Goal: Check status: Check status

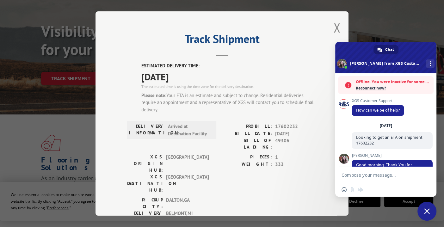
scroll to position [642, 0]
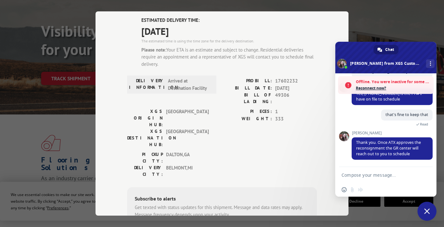
click at [378, 176] on textarea "Compose your message..." at bounding box center [379, 175] width 75 height 6
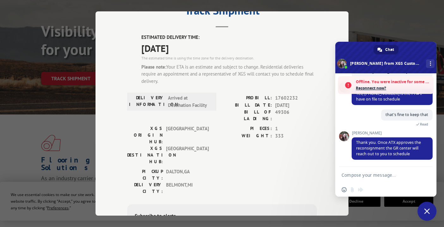
scroll to position [0, 0]
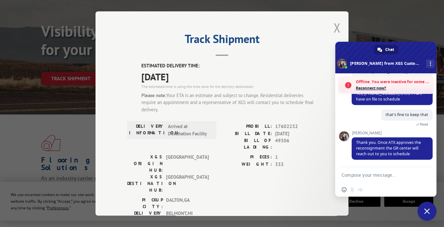
click at [335, 27] on button "Close modal" at bounding box center [337, 27] width 7 height 17
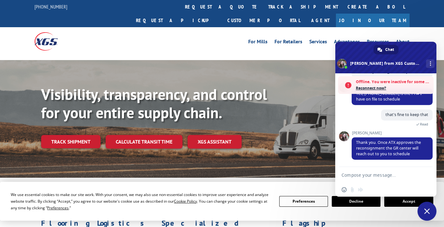
click at [429, 213] on span "Close chat" at bounding box center [427, 211] width 6 height 6
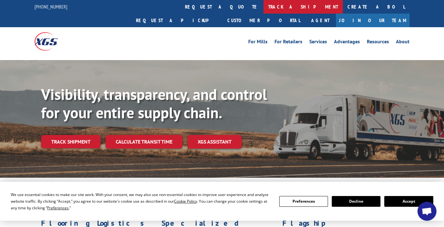
click at [264, 6] on link "track a shipment" at bounding box center [303, 7] width 79 height 14
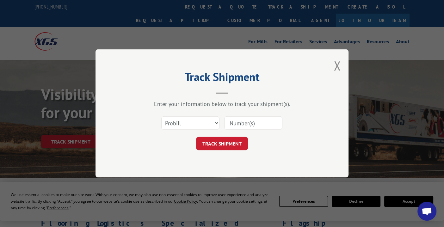
click at [233, 123] on input at bounding box center [253, 123] width 58 height 13
type input "17602232"
click button "TRACK SHIPMENT" at bounding box center [222, 143] width 52 height 13
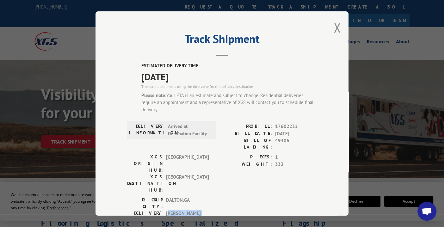
drag, startPoint x: 165, startPoint y: 182, endPoint x: 204, endPoint y: 182, distance: 39.2
click at [204, 210] on span "[GEOGRAPHIC_DATA] , [GEOGRAPHIC_DATA]" at bounding box center [187, 217] width 43 height 14
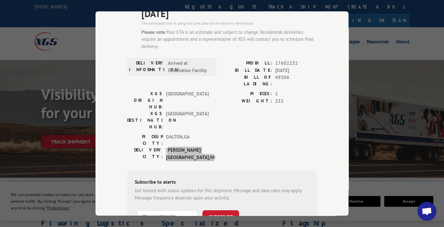
scroll to position [31, 0]
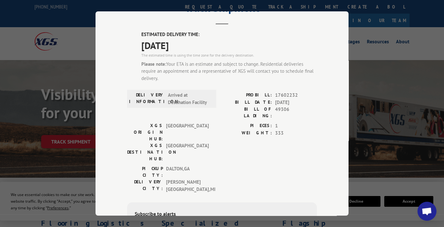
click at [218, 165] on div "PICKUP CITY: [GEOGRAPHIC_DATA] , [GEOGRAPHIC_DATA]: [GEOGRAPHIC_DATA] , [GEOGRA…" at bounding box center [222, 180] width 190 height 31
drag, startPoint x: 164, startPoint y: 151, endPoint x: 206, endPoint y: 152, distance: 41.8
click at [206, 179] on span "[GEOGRAPHIC_DATA] , [GEOGRAPHIC_DATA]" at bounding box center [187, 186] width 43 height 14
click at [233, 132] on div "PIECES: 1 WEIGHT: 333" at bounding box center [269, 143] width 95 height 43
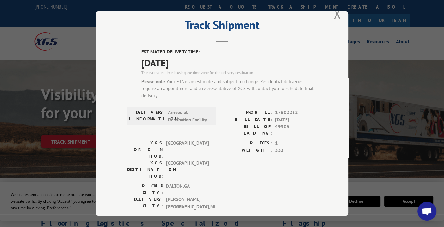
scroll to position [0, 0]
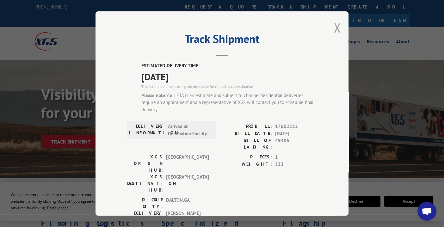
click at [334, 30] on button "Close modal" at bounding box center [337, 27] width 7 height 17
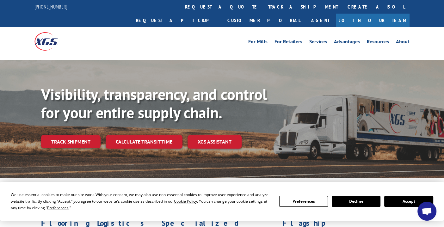
click at [423, 214] on span "Open chat" at bounding box center [427, 212] width 10 height 9
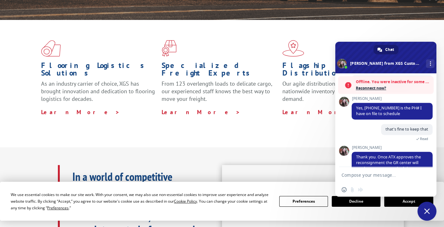
scroll to position [316, 0]
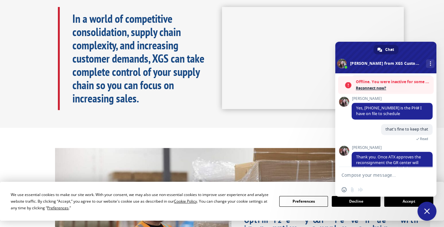
click at [360, 176] on textarea "Compose your message..." at bounding box center [379, 175] width 75 height 6
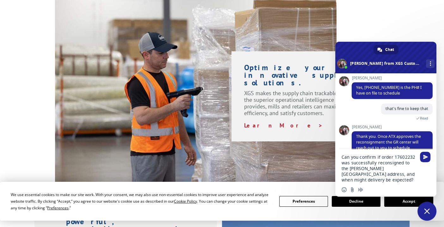
scroll to position [474, 0]
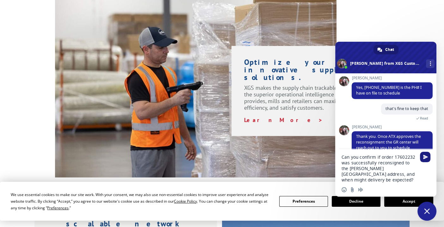
type textarea "Can you confirm if order 17602232 was successfully reconsigned to the [PERSON_N…"
click at [425, 153] on span "Send" at bounding box center [425, 157] width 10 height 10
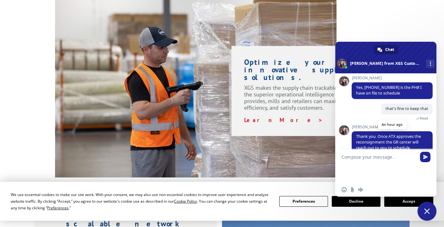
scroll to position [661, 0]
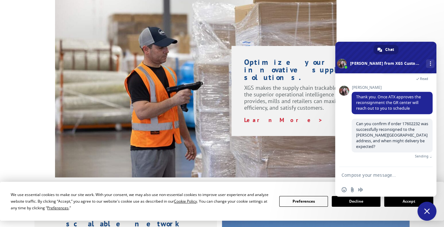
click at [429, 210] on span "Close chat" at bounding box center [427, 211] width 6 height 6
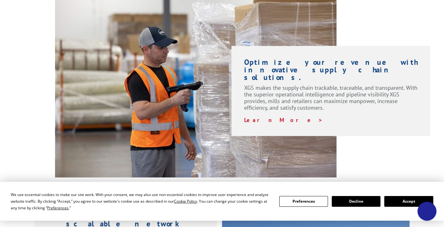
scroll to position [654, 0]
click at [419, 203] on button "Accept" at bounding box center [408, 201] width 49 height 11
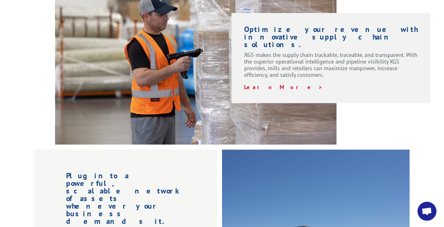
scroll to position [569, 0]
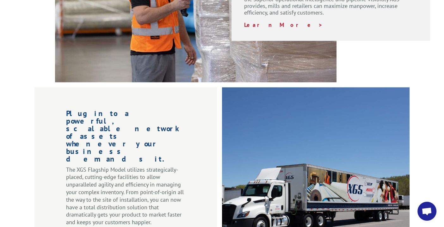
click at [429, 213] on span "Open chat" at bounding box center [427, 212] width 10 height 9
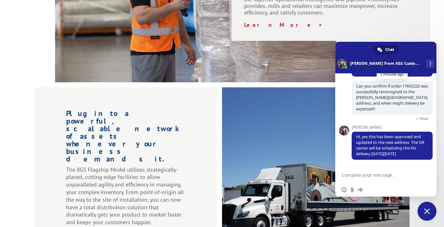
scroll to position [693, 0]
click at [364, 175] on textarea "Compose your message..." at bounding box center [379, 175] width 75 height 6
type textarea "great, thank you so much"
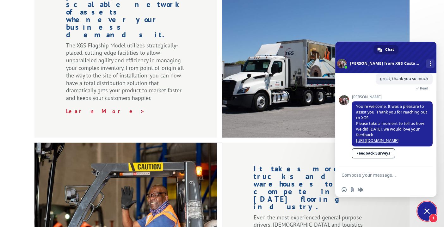
scroll to position [696, 0]
